Goal: Task Accomplishment & Management: Manage account settings

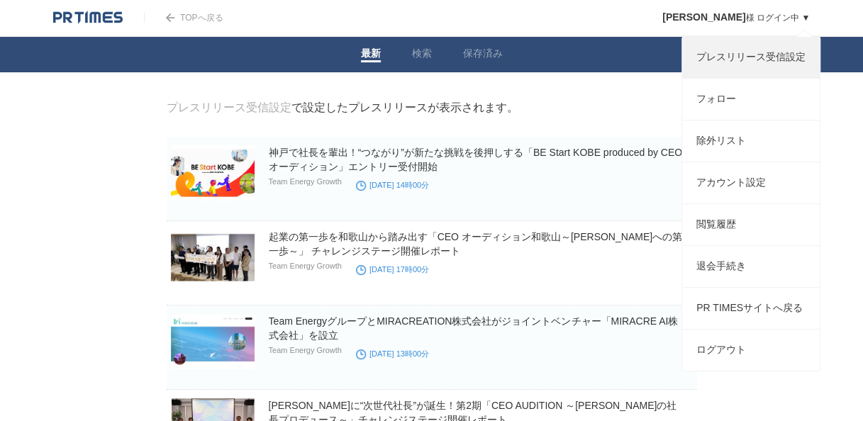
click at [760, 62] on link "プレスリリース受信設定" at bounding box center [751, 57] width 138 height 41
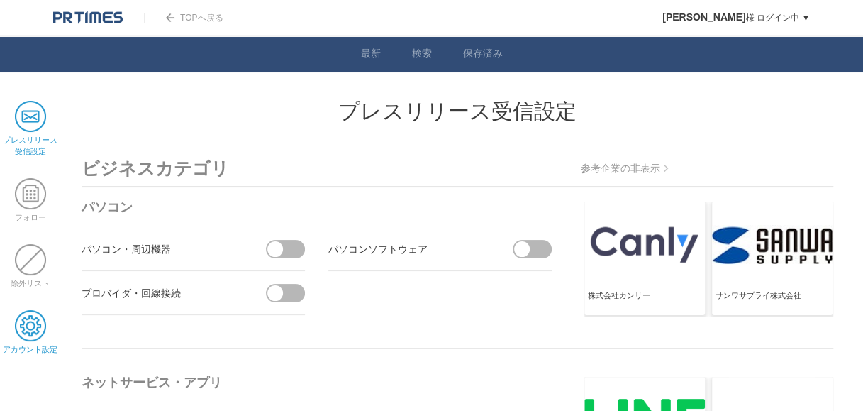
click at [20, 328] on span at bounding box center [30, 325] width 31 height 31
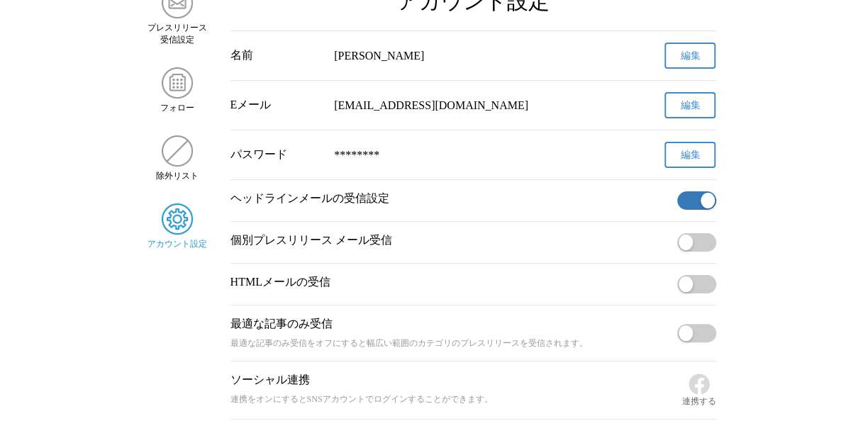
scroll to position [142, 0]
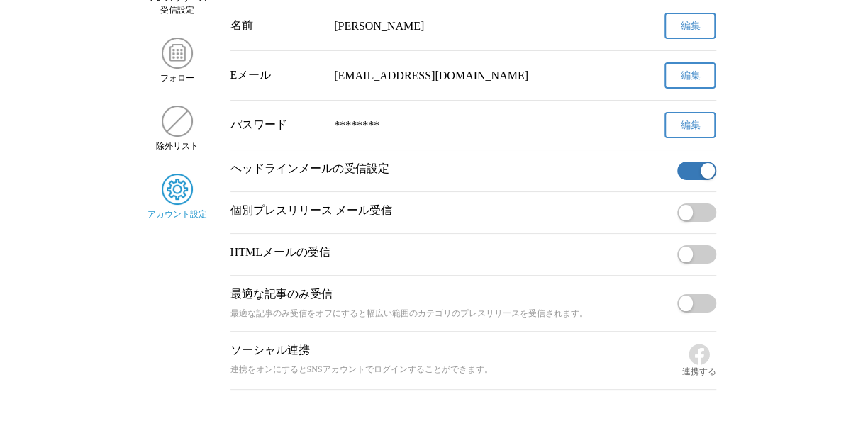
drag, startPoint x: 699, startPoint y: 172, endPoint x: 677, endPoint y: 177, distance: 22.4
click at [677, 177] on button "button" at bounding box center [696, 171] width 39 height 18
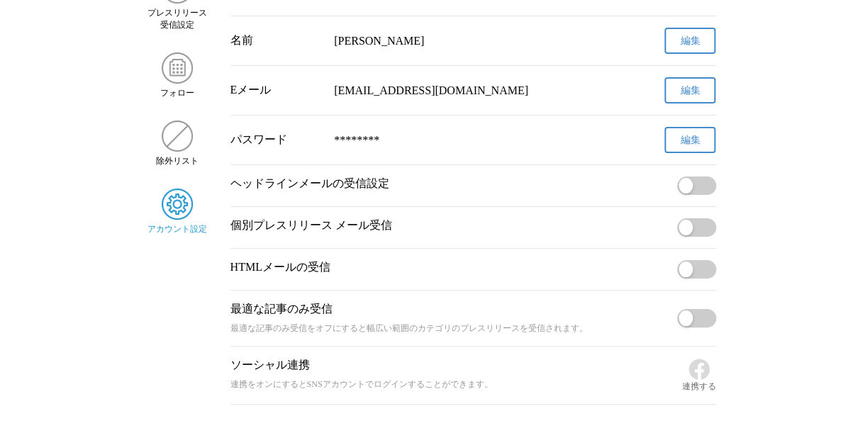
scroll to position [0, 0]
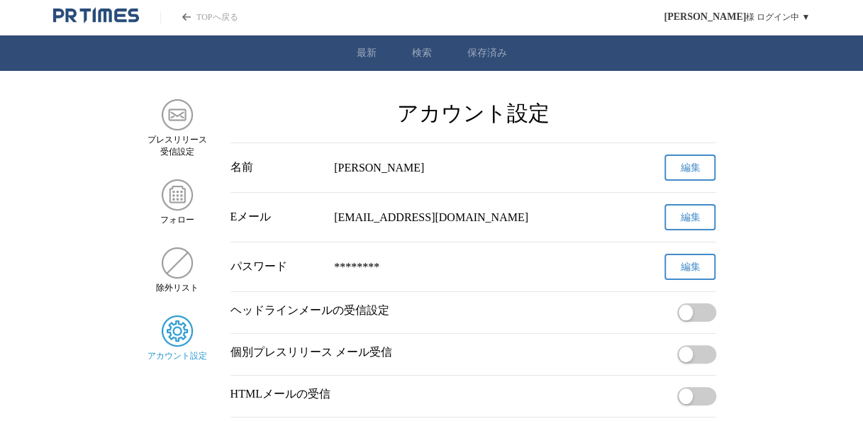
click at [213, 17] on link "TOPへ戻る" at bounding box center [198, 17] width 77 height 12
